Goal: Transaction & Acquisition: Purchase product/service

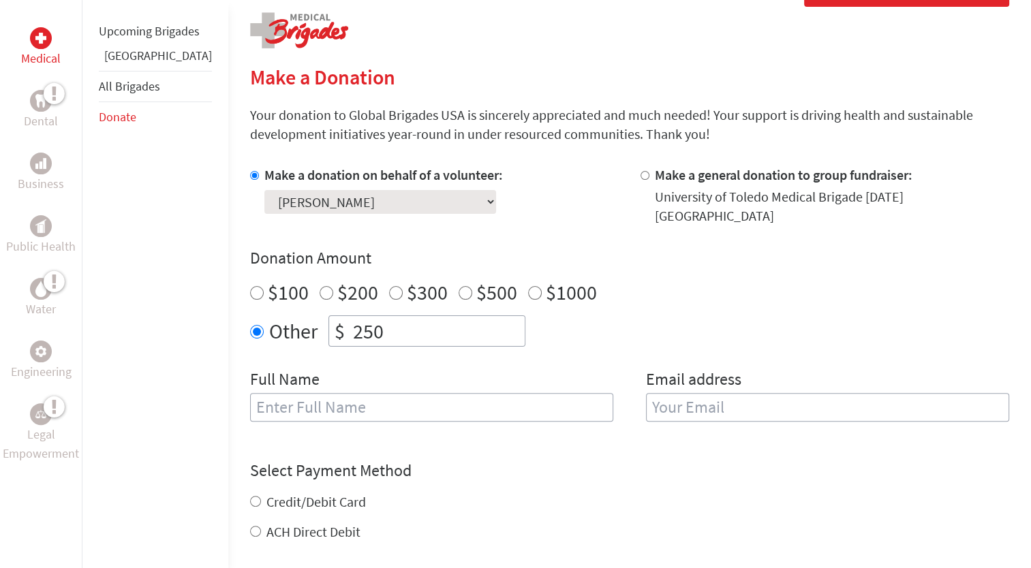
scroll to position [275, 0]
click at [330, 406] on input "text" at bounding box center [431, 407] width 363 height 29
type input "[PERSON_NAME]"
click at [682, 401] on input "email" at bounding box center [827, 407] width 363 height 29
type input "[EMAIL_ADDRESS][DOMAIN_NAME]"
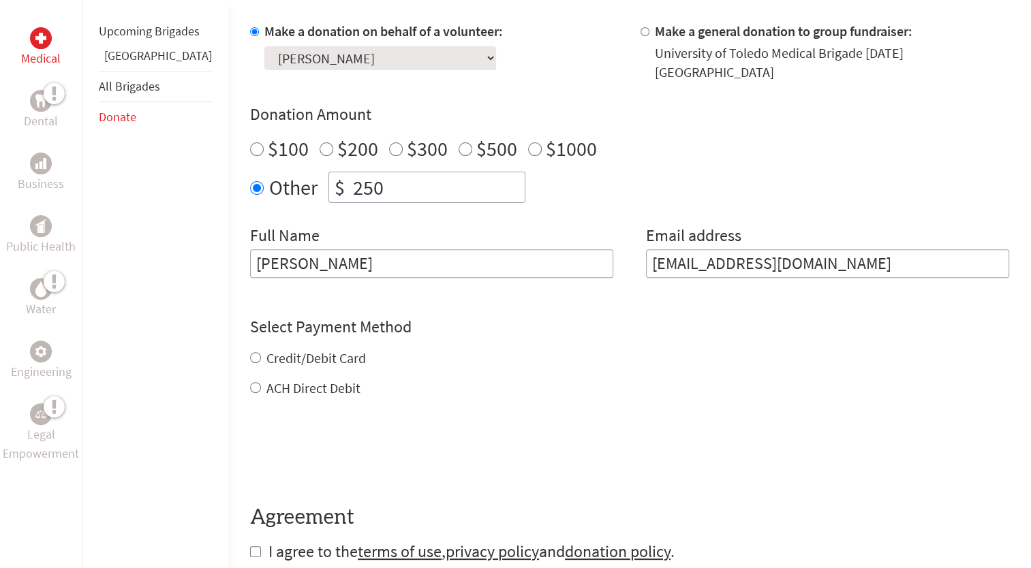
scroll to position [422, 0]
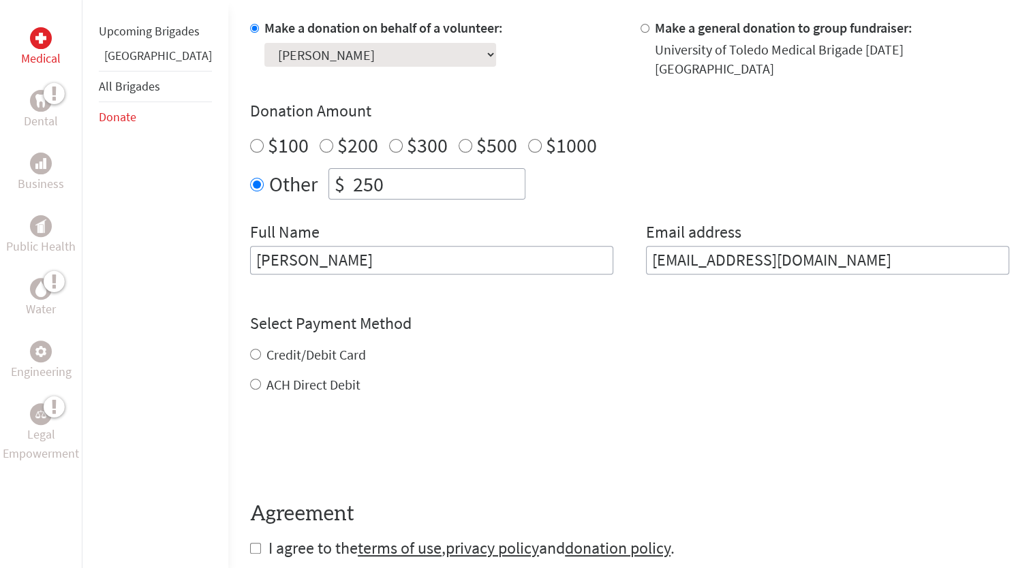
click at [250, 346] on div "Credit/Debit Card ACH Direct Debit" at bounding box center [629, 370] width 759 height 49
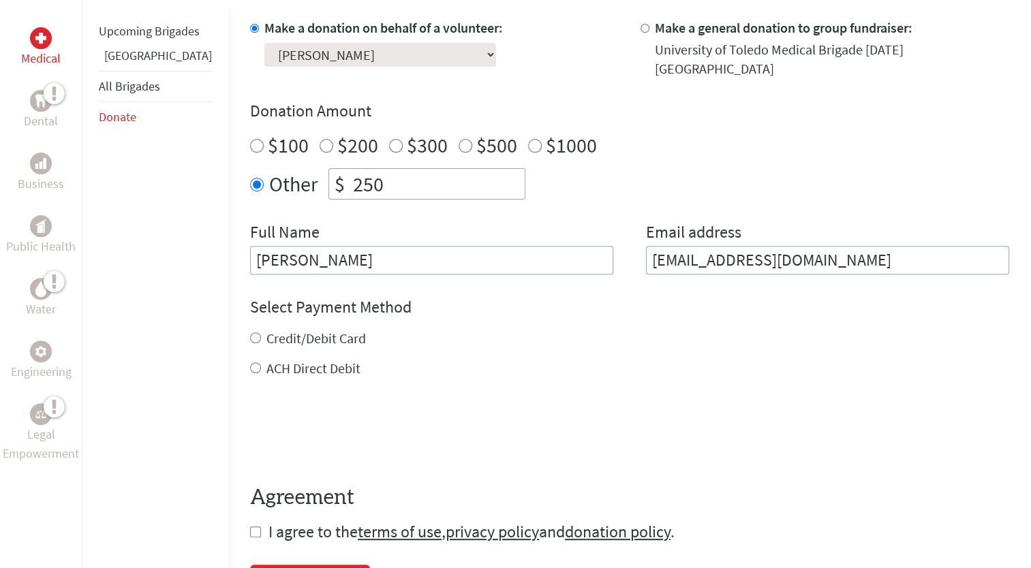
click at [250, 333] on input "Credit/Debit Card" at bounding box center [255, 338] width 11 height 11
radio input "true"
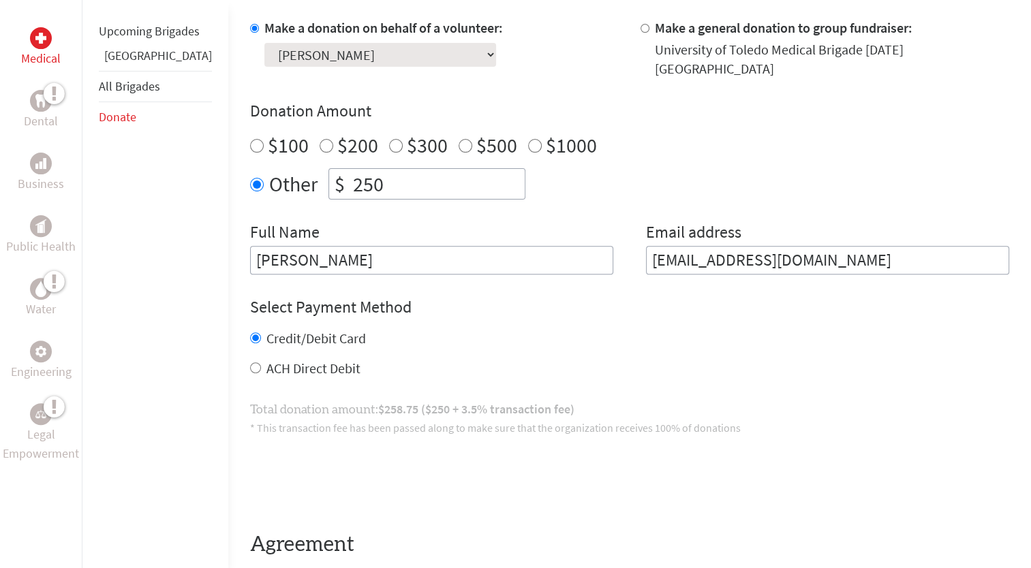
click at [250, 333] on input "Credit/Debit Card" at bounding box center [255, 338] width 11 height 11
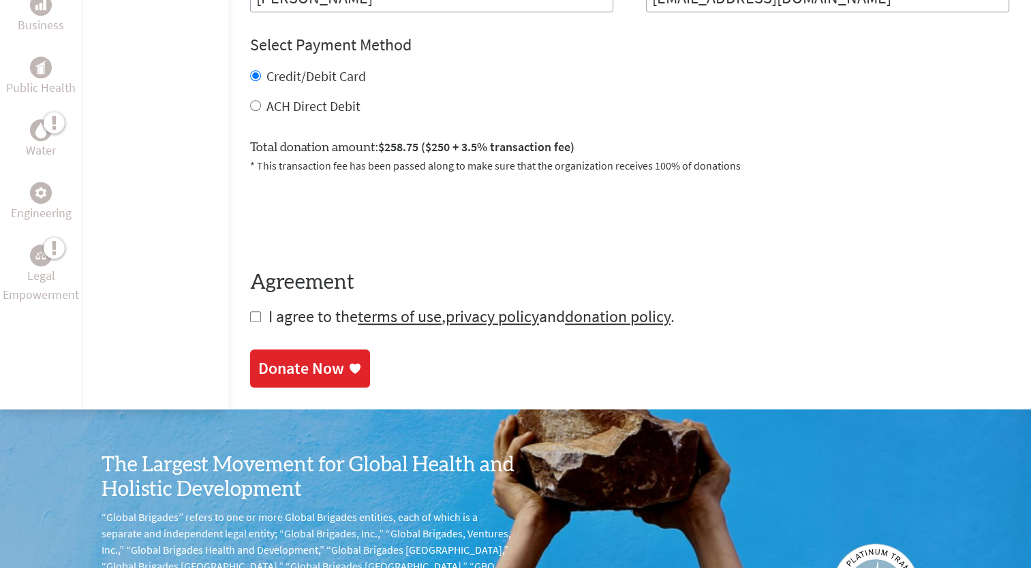
scroll to position [684, 0]
click at [250, 311] on input "checkbox" at bounding box center [255, 316] width 11 height 11
checkbox input "true"
click at [260, 363] on div "Donate Now" at bounding box center [301, 370] width 86 height 22
